Goal: Task Accomplishment & Management: Use online tool/utility

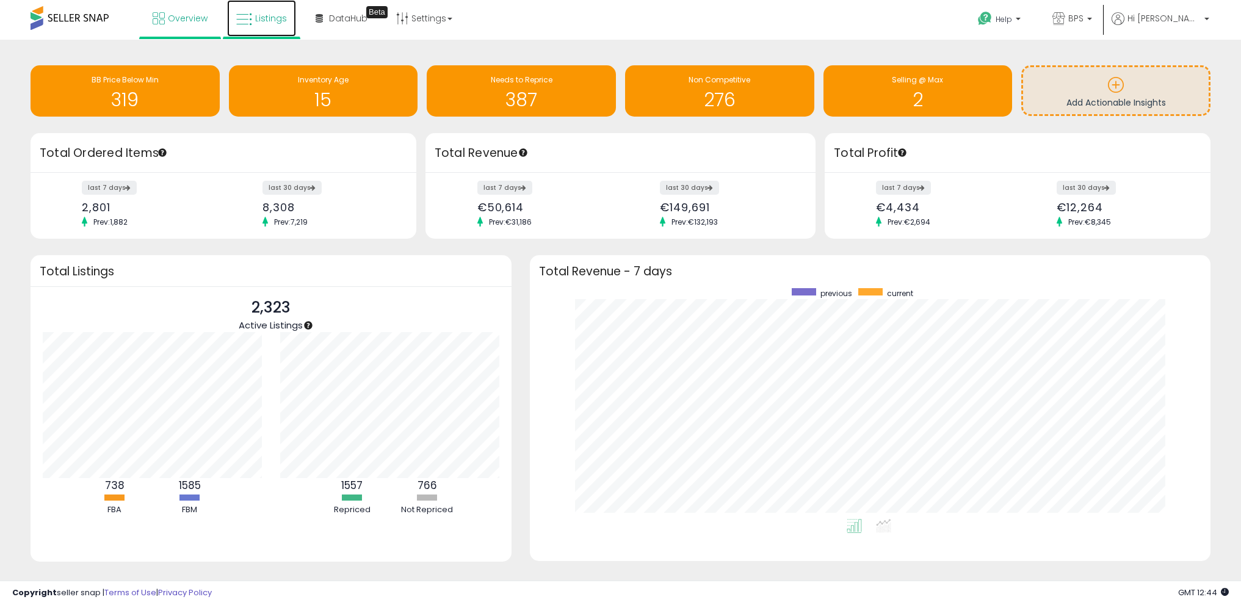
click at [272, 19] on span "Listings" at bounding box center [271, 18] width 32 height 12
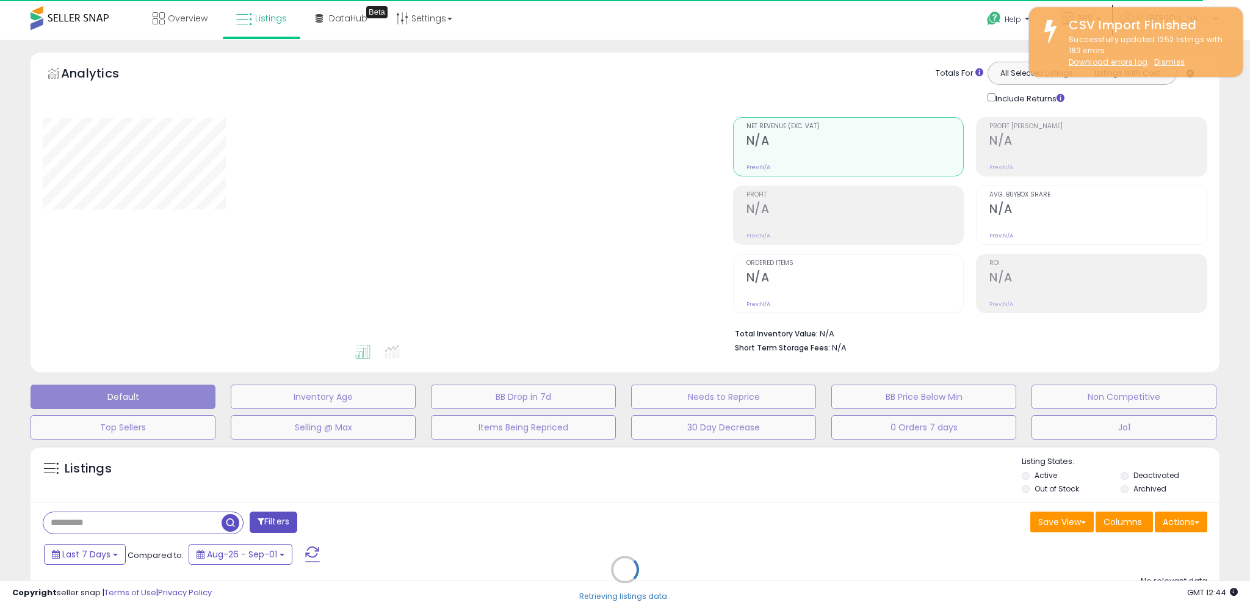
click at [1168, 66] on u "Dismiss" at bounding box center [1169, 62] width 31 height 10
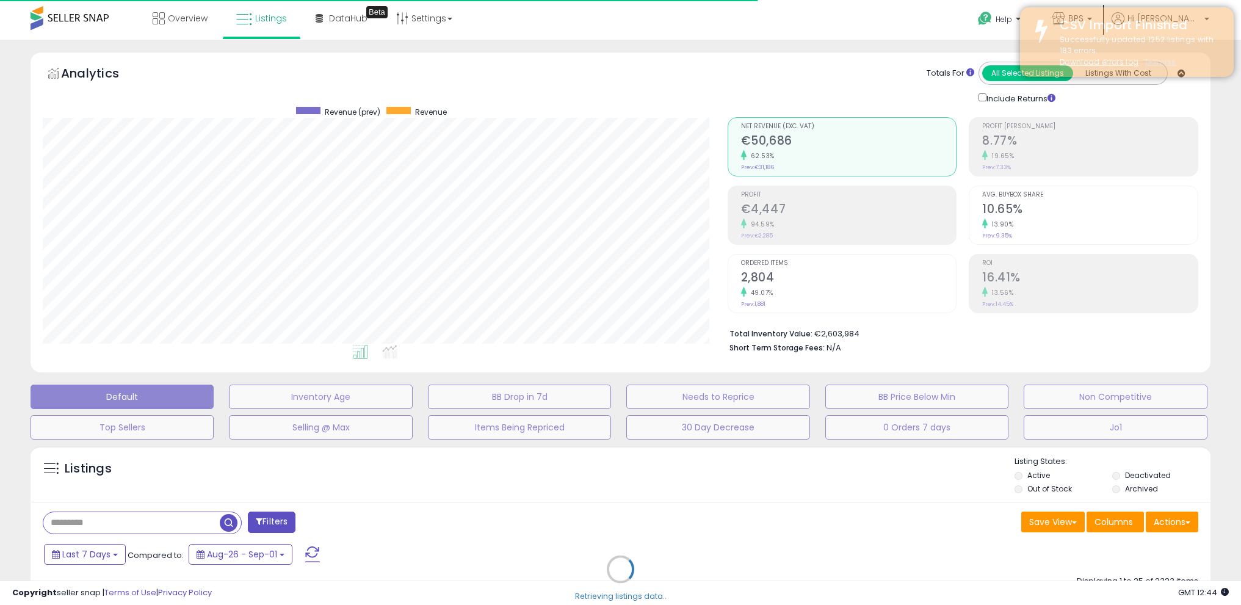
scroll to position [250, 685]
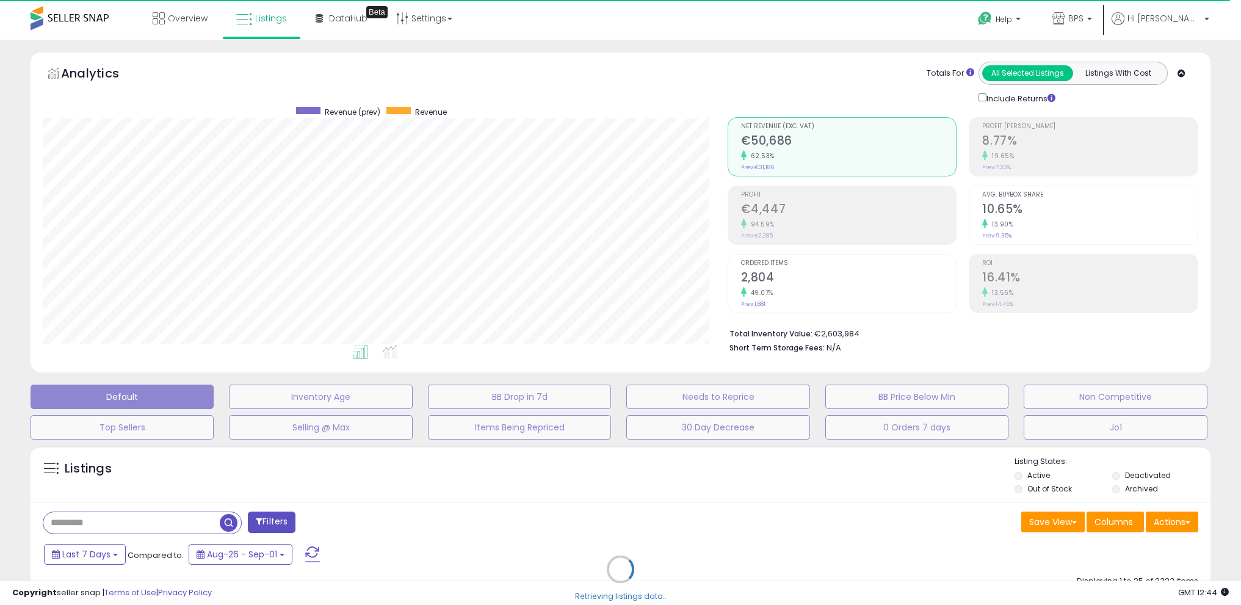
click at [1177, 521] on div "Retrieving listings data.." at bounding box center [620, 579] width 1198 height 278
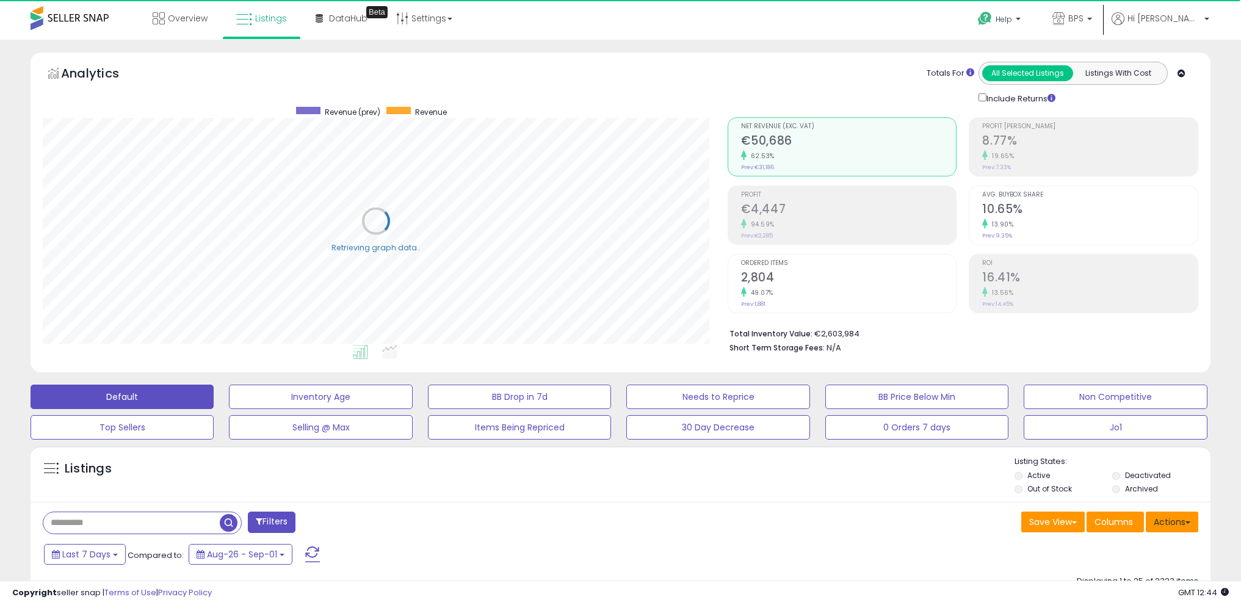
click at [1173, 520] on button "Actions" at bounding box center [1172, 522] width 53 height 21
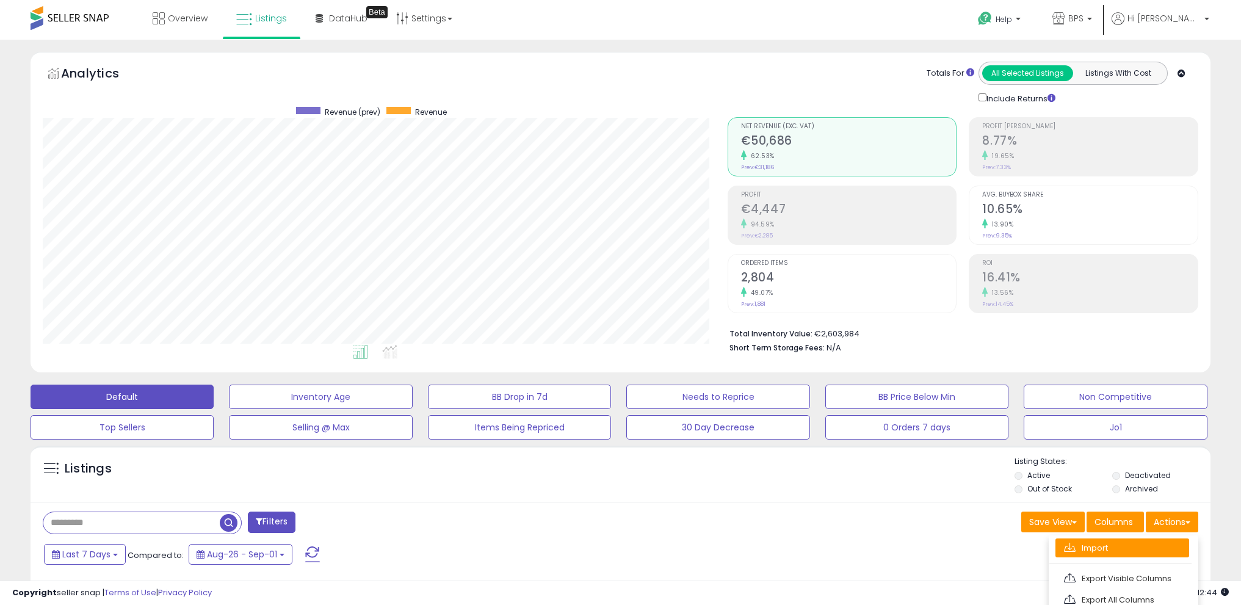
click at [1126, 553] on link "Import" at bounding box center [1123, 547] width 134 height 19
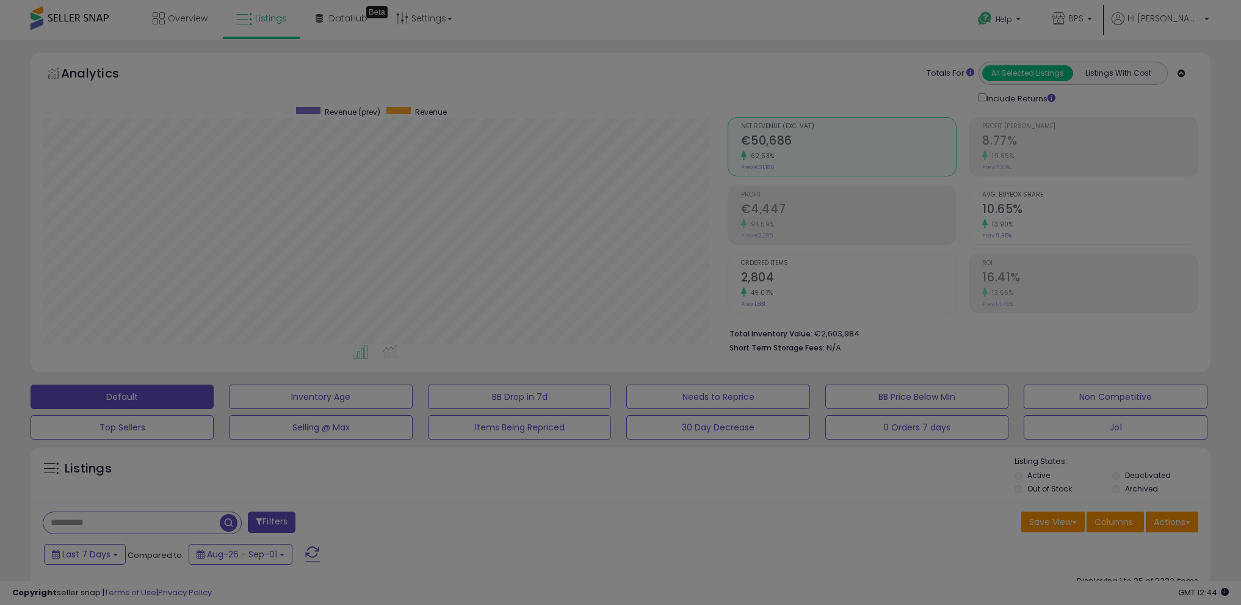
scroll to position [250, 690]
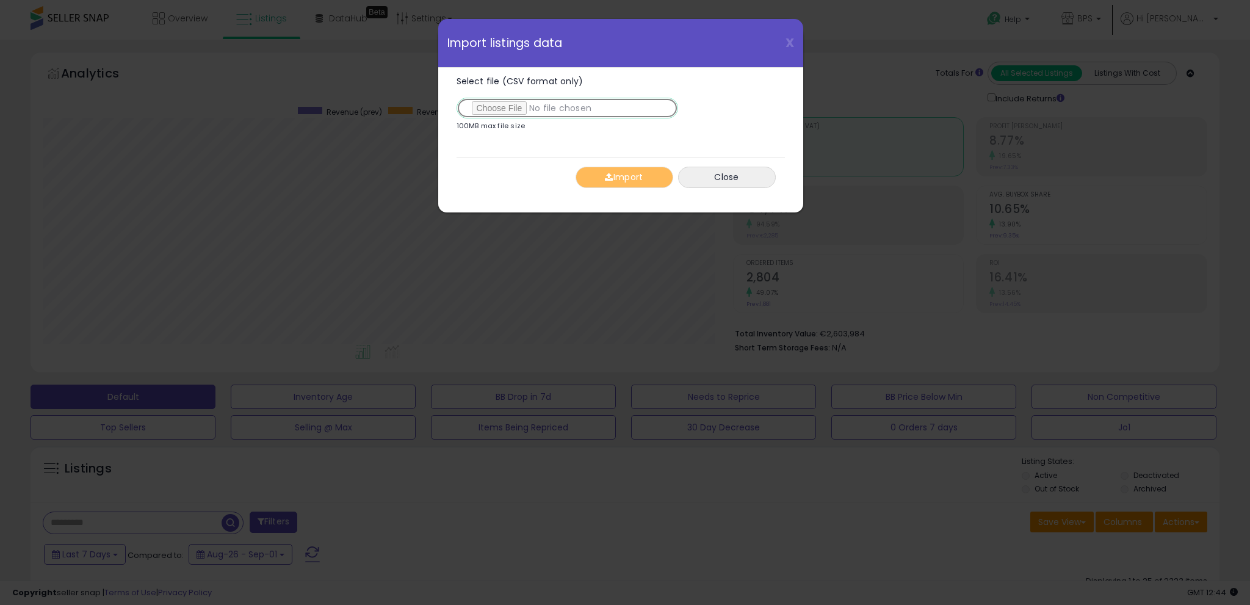
click at [516, 108] on input "Select file (CSV format only)" at bounding box center [568, 108] width 222 height 21
type input "**********"
click at [631, 168] on button "Import" at bounding box center [625, 177] width 98 height 21
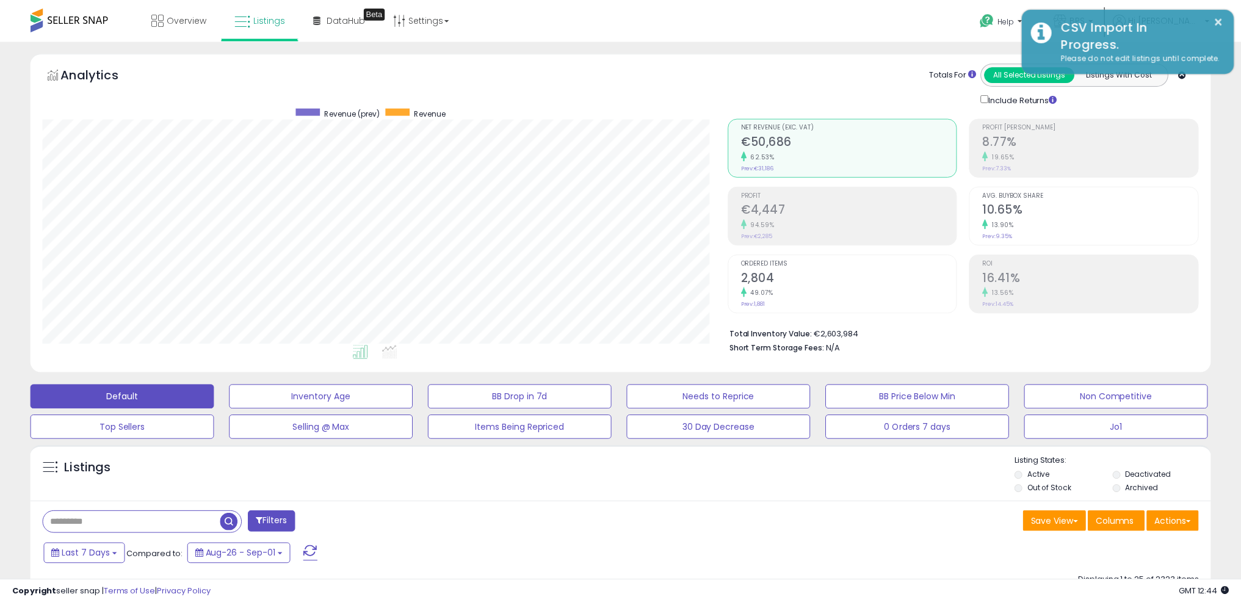
scroll to position [610250, 609815]
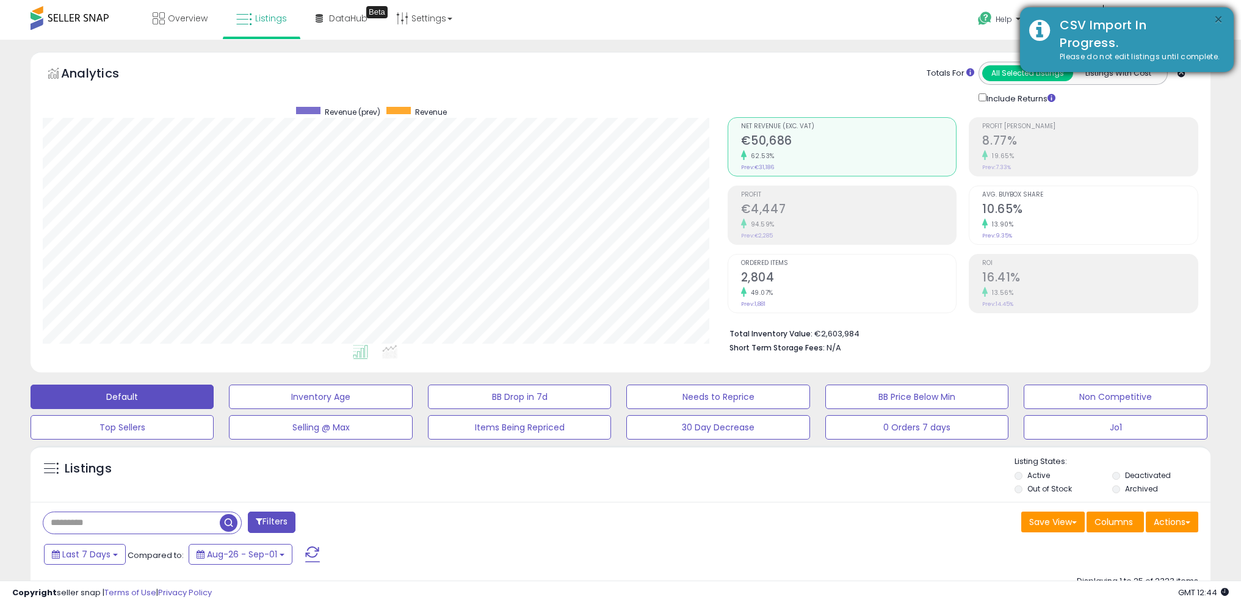
click at [1220, 19] on button "×" at bounding box center [1219, 19] width 10 height 15
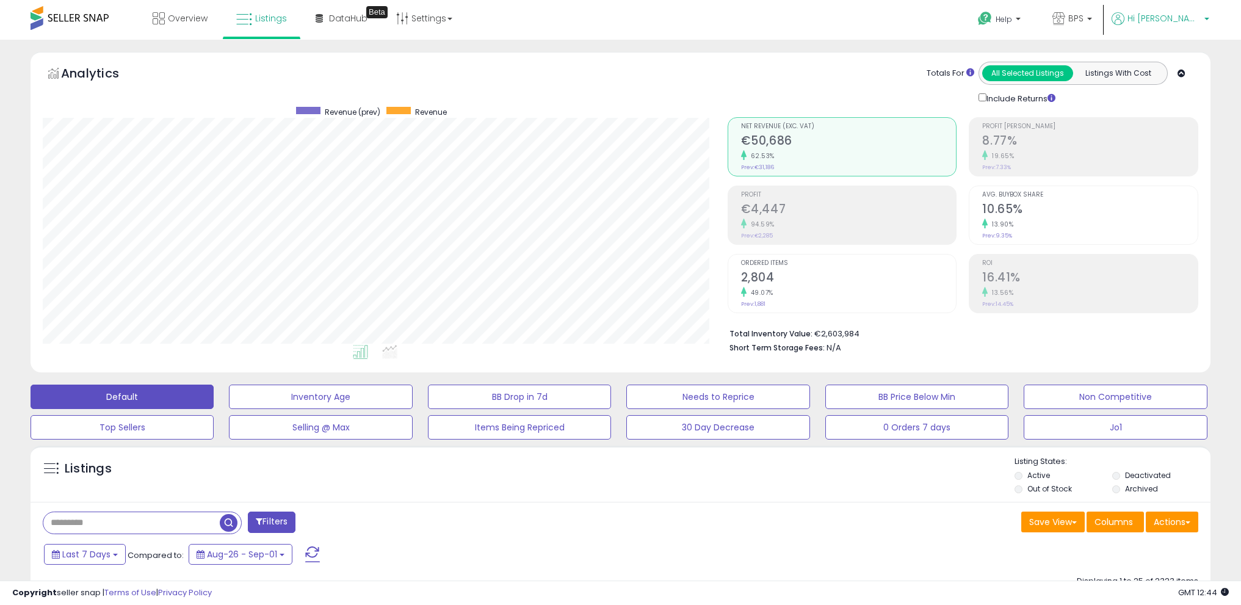
click at [1194, 17] on span "Hi [PERSON_NAME]" at bounding box center [1164, 18] width 73 height 12
click at [1186, 116] on li "Logout" at bounding box center [1181, 130] width 51 height 30
click at [1183, 131] on link "Logout" at bounding box center [1181, 129] width 27 height 12
